Goal: Use online tool/utility: Utilize a website feature to perform a specific function

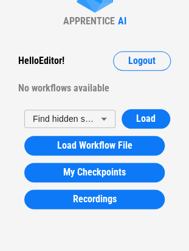
scroll to position [69, 0]
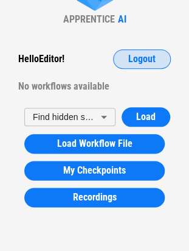
click at [145, 61] on span "Logout" at bounding box center [141, 59] width 27 height 10
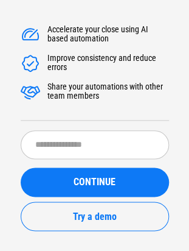
scroll to position [0, 0]
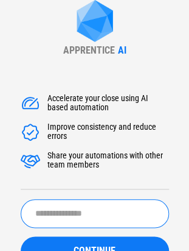
click at [55, 206] on input "text" at bounding box center [95, 213] width 149 height 29
type input "*"
type input "*****"
click at [21, 236] on button "CONTINUE" at bounding box center [95, 250] width 149 height 29
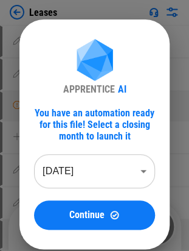
click at [73, 173] on body "Leases Update pending... Change Format pending... Manual Change Required pendin…" at bounding box center [94, 125] width 189 height 251
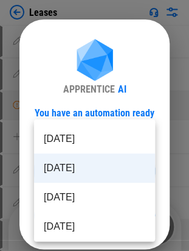
click at [77, 163] on li "[DATE]" at bounding box center [94, 167] width 121 height 29
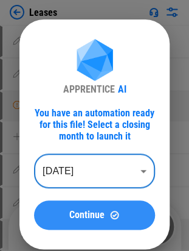
click at [79, 206] on button "Continue" at bounding box center [94, 214] width 121 height 29
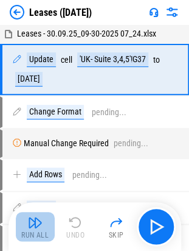
click at [41, 224] on img "button" at bounding box center [35, 222] width 15 height 15
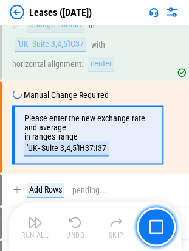
scroll to position [88, 0]
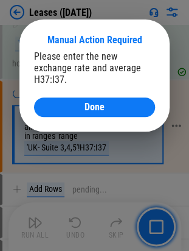
click at [70, 103] on button "Done" at bounding box center [94, 106] width 121 height 19
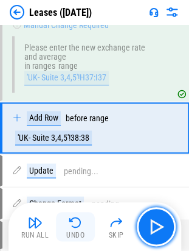
scroll to position [158, 0]
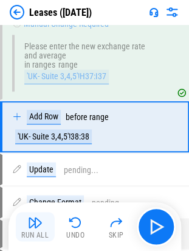
click at [32, 221] on img "button" at bounding box center [35, 222] width 15 height 15
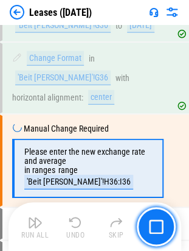
scroll to position [330, 0]
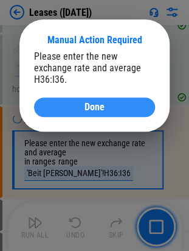
click at [55, 102] on div "Done" at bounding box center [95, 107] width 92 height 10
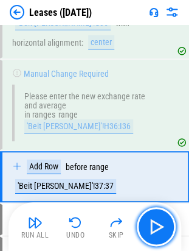
scroll to position [396, 0]
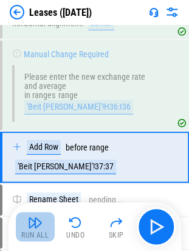
click at [45, 223] on button "Run All" at bounding box center [35, 226] width 39 height 29
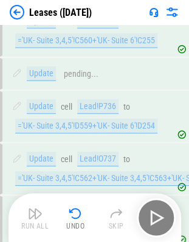
scroll to position [16856, 0]
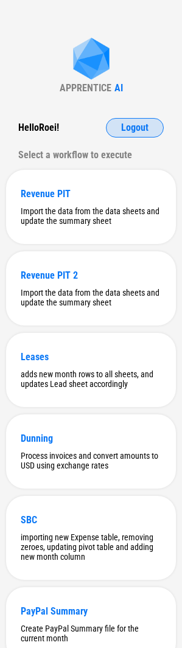
click at [127, 127] on span "Logout" at bounding box center [134, 128] width 27 height 10
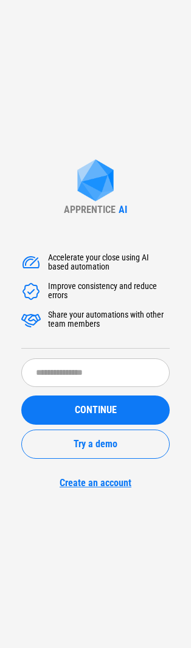
click at [71, 355] on div "Accelerate your close using AI based automation Improve consistency and reduce …" at bounding box center [95, 364] width 149 height 249
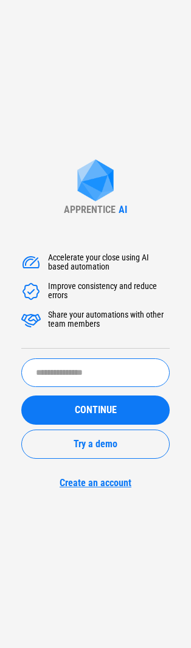
click at [72, 365] on input "text" at bounding box center [95, 373] width 149 height 29
type input "******"
click at [21, 396] on button "CONTINUE" at bounding box center [95, 410] width 149 height 29
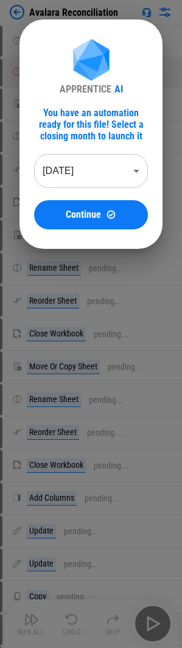
click at [93, 182] on body "Avalara Reconciliation User information pending... Manual Change Required pendi…" at bounding box center [91, 324] width 182 height 648
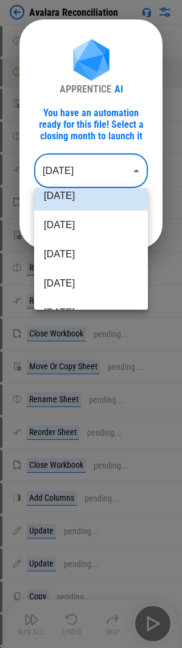
scroll to position [61, 0]
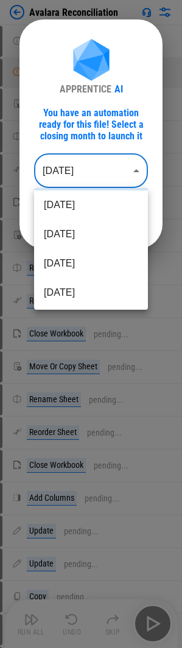
click at [66, 290] on li "[DATE]" at bounding box center [91, 292] width 114 height 29
type input "********"
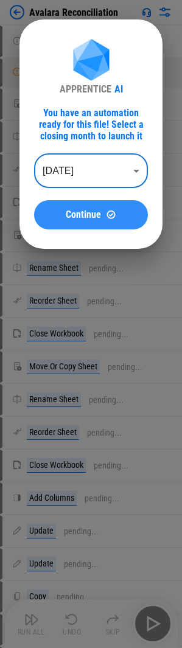
click at [68, 219] on span "Continue" at bounding box center [83, 215] width 35 height 10
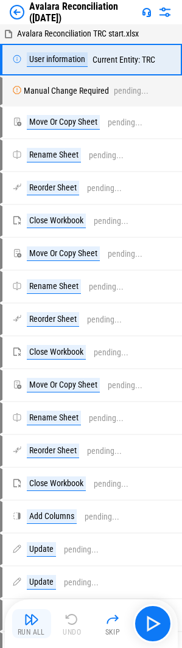
click at [43, 619] on button "Run All" at bounding box center [31, 623] width 39 height 29
